Goal: Transaction & Acquisition: Purchase product/service

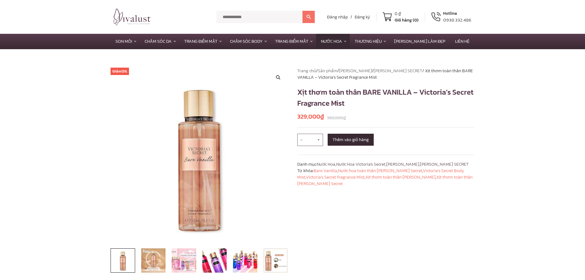
click at [269, 14] on input "text" at bounding box center [260, 17] width 86 height 12
type input "********"
click at [303, 11] on button at bounding box center [309, 17] width 12 height 12
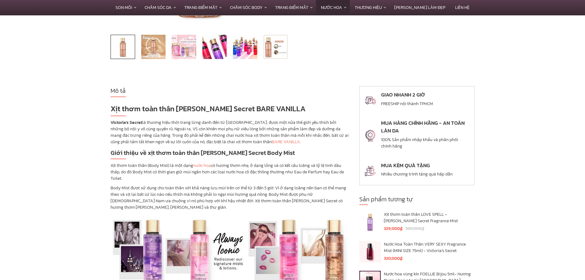
scroll to position [215, 0]
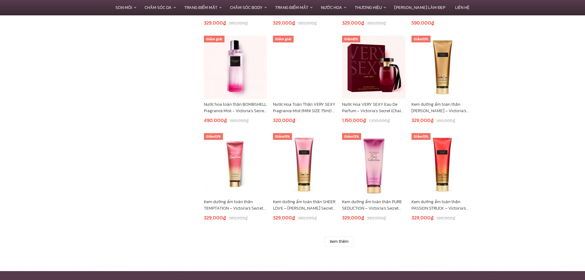
scroll to position [461, 0]
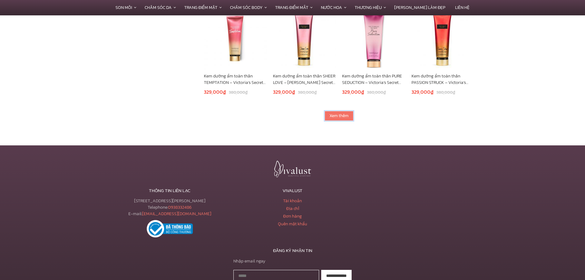
click at [342, 115] on link "Xem thêm" at bounding box center [339, 116] width 29 height 10
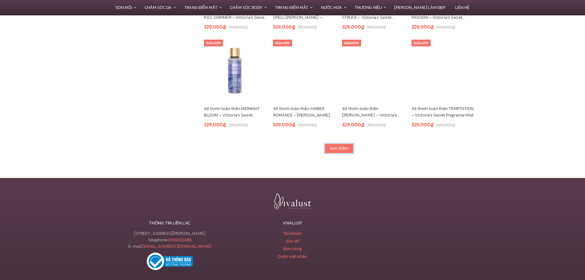
scroll to position [799, 0]
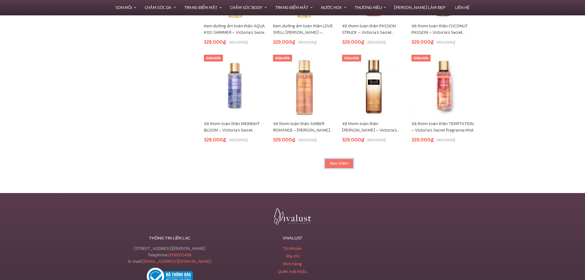
click at [340, 166] on link "Xem thêm" at bounding box center [339, 163] width 29 height 10
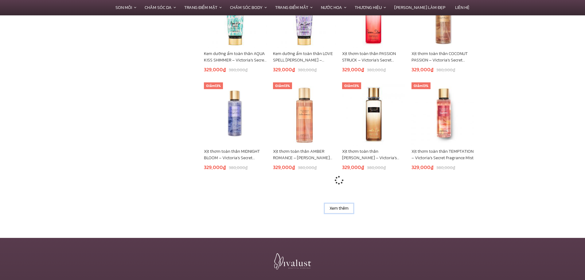
scroll to position [768, 0]
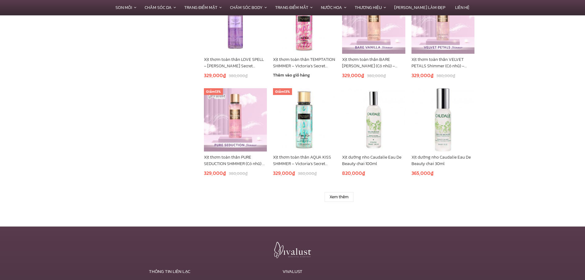
scroll to position [1167, 0]
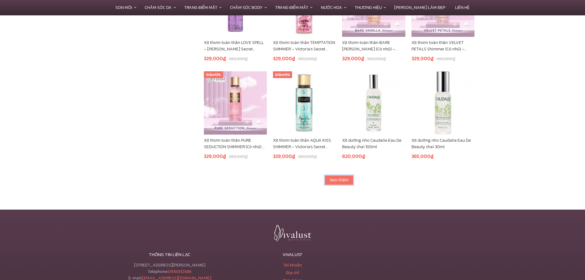
click at [341, 180] on link "Xem thêm" at bounding box center [339, 180] width 29 height 10
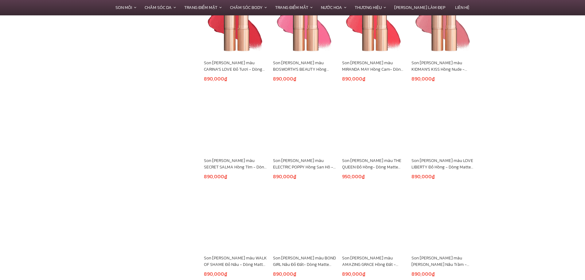
scroll to position [1566, 0]
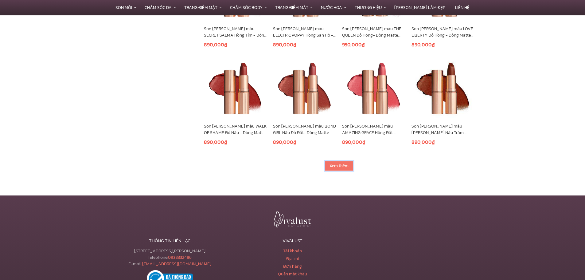
click at [336, 166] on link "Xem thêm" at bounding box center [339, 166] width 29 height 10
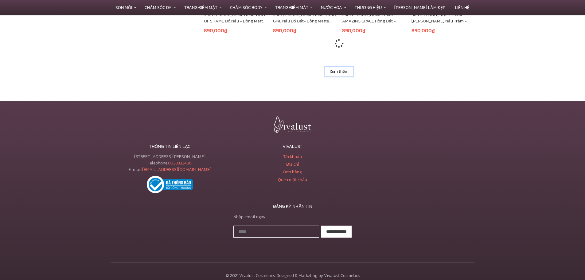
scroll to position [1687, 0]
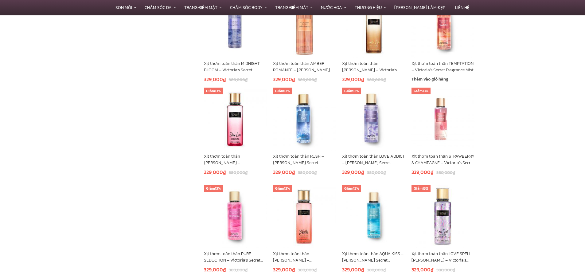
scroll to position [754, 0]
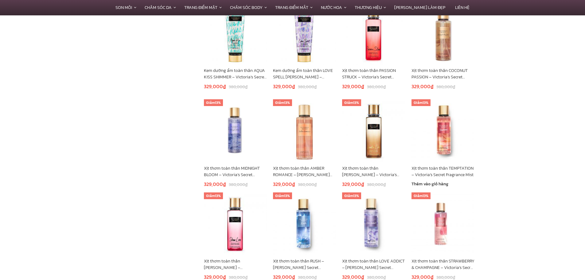
click at [429, 133] on img at bounding box center [443, 130] width 63 height 63
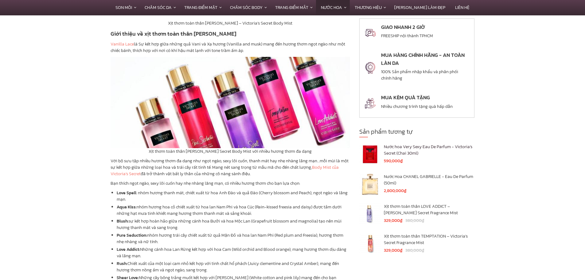
scroll to position [891, 0]
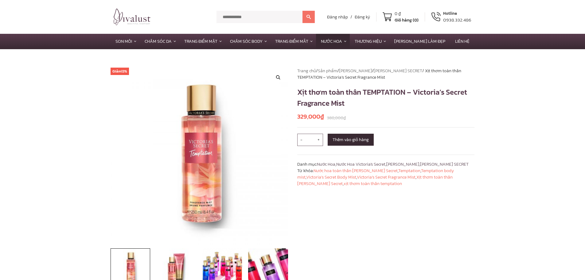
click at [384, 72] on link "[PERSON_NAME] SECRET" at bounding box center [398, 71] width 49 height 6
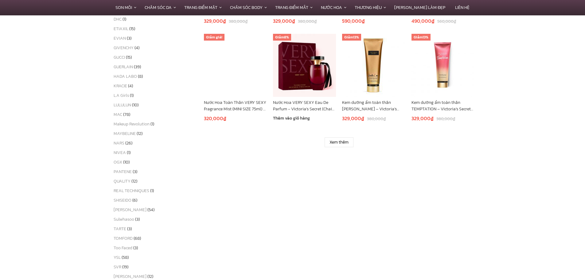
scroll to position [430, 0]
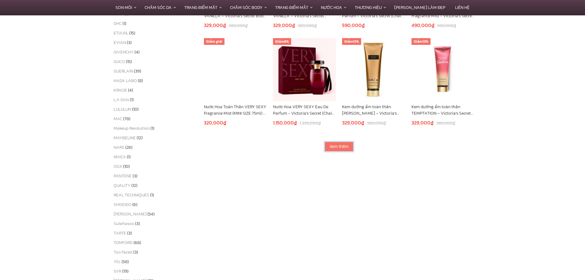
click at [334, 145] on link "Xem thêm" at bounding box center [339, 147] width 29 height 10
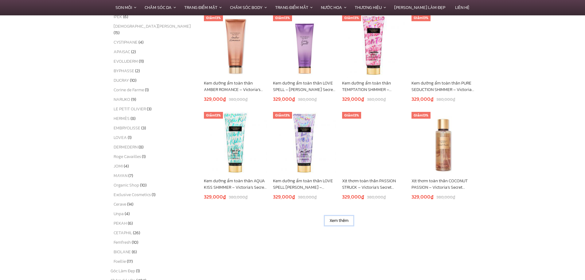
scroll to position [829, 0]
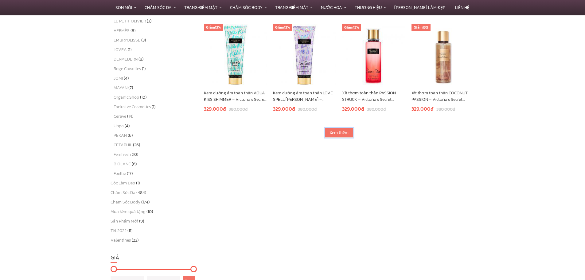
click at [346, 132] on link "Xem thêm" at bounding box center [339, 133] width 29 height 10
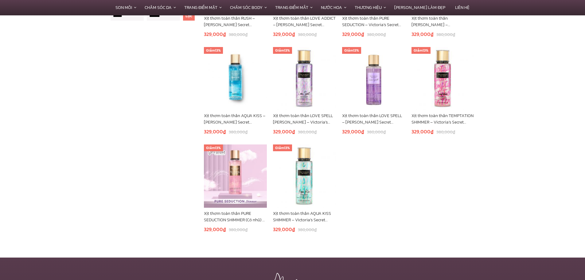
scroll to position [1106, 0]
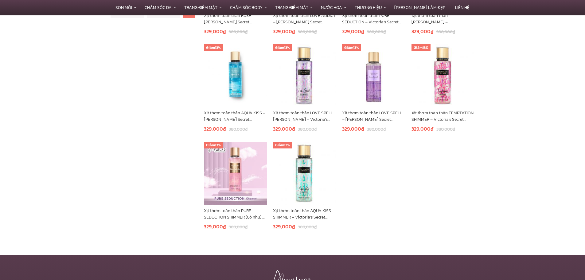
scroll to position [1094, 0]
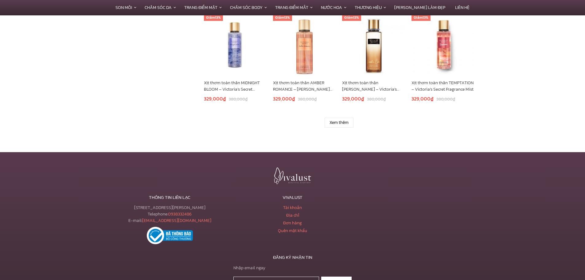
scroll to position [461, 0]
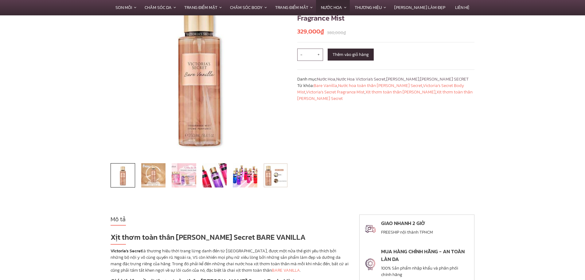
scroll to position [61, 0]
